Goal: Find specific page/section: Find specific page/section

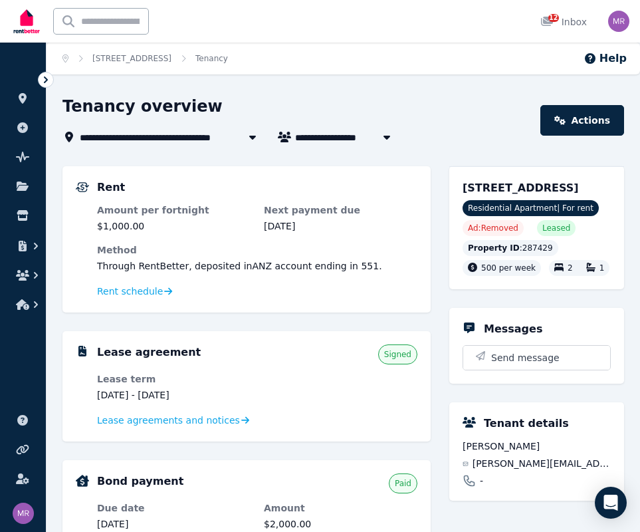
click at [243, 138] on div at bounding box center [253, 137] width 24 height 16
click at [254, 138] on icon at bounding box center [252, 138] width 7 height 4
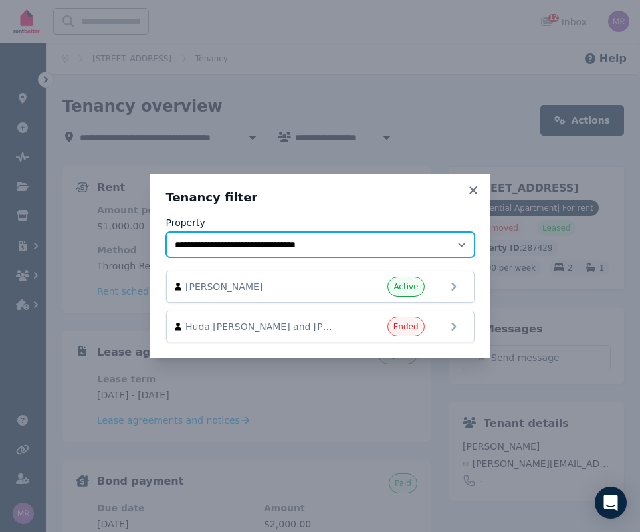
select select "**********"
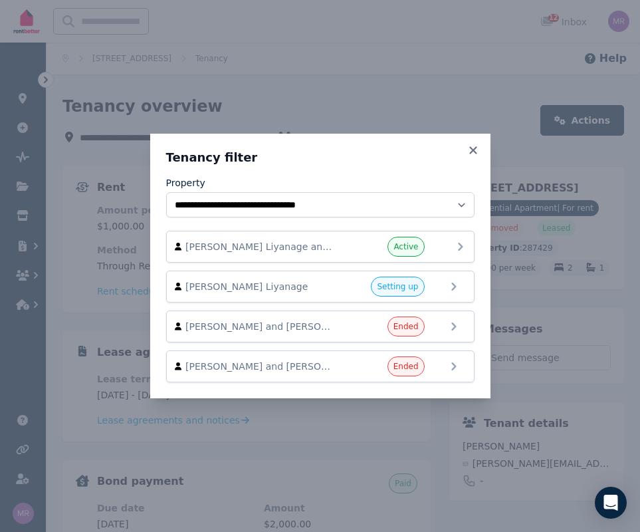
click at [442, 249] on div "[PERSON_NAME] Liyanage and [PERSON_NAME] Active" at bounding box center [320, 247] width 291 height 20
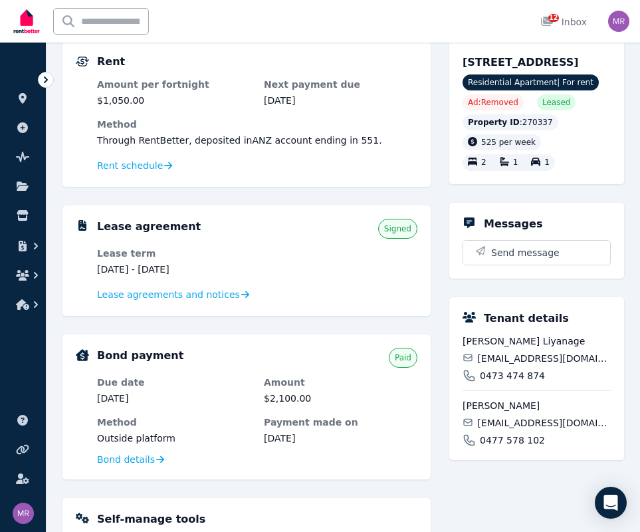
scroll to position [43, 0]
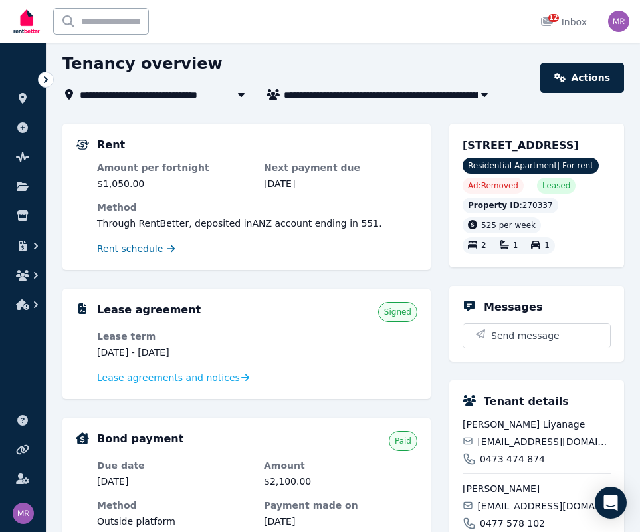
click at [153, 246] on span "Rent schedule" at bounding box center [130, 248] width 66 height 13
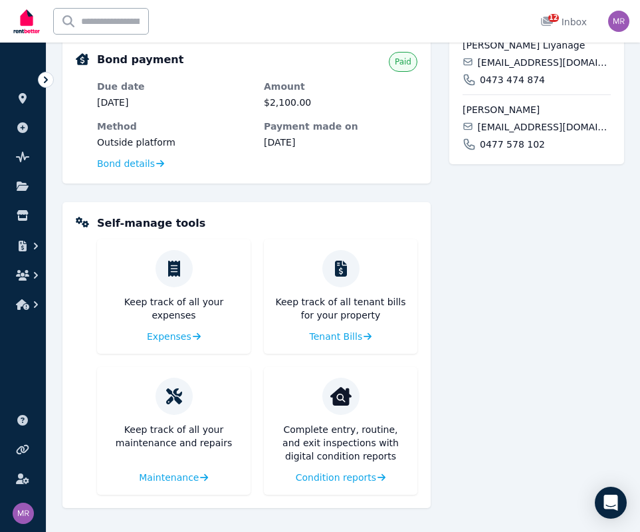
scroll to position [421, 0]
click at [338, 332] on span "Tenant Bills" at bounding box center [334, 336] width 53 height 13
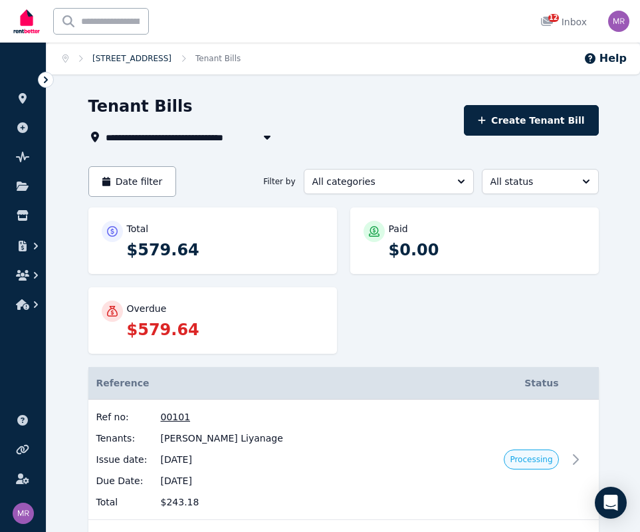
click at [171, 62] on link "[STREET_ADDRESS]" at bounding box center [131, 58] width 79 height 9
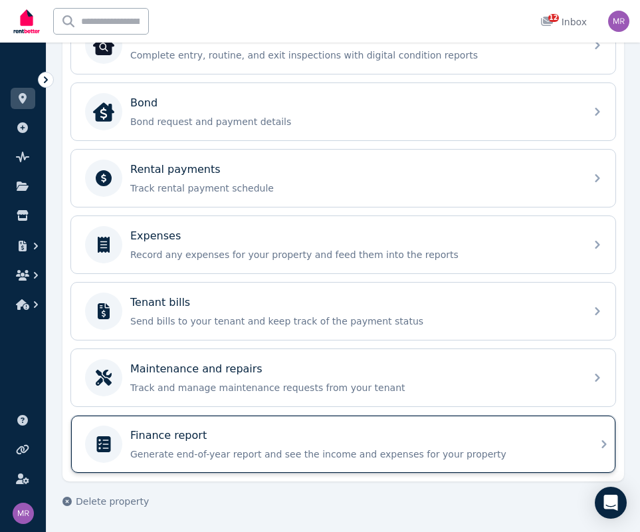
scroll to position [465, 0]
